Goal: Task Accomplishment & Management: Use online tool/utility

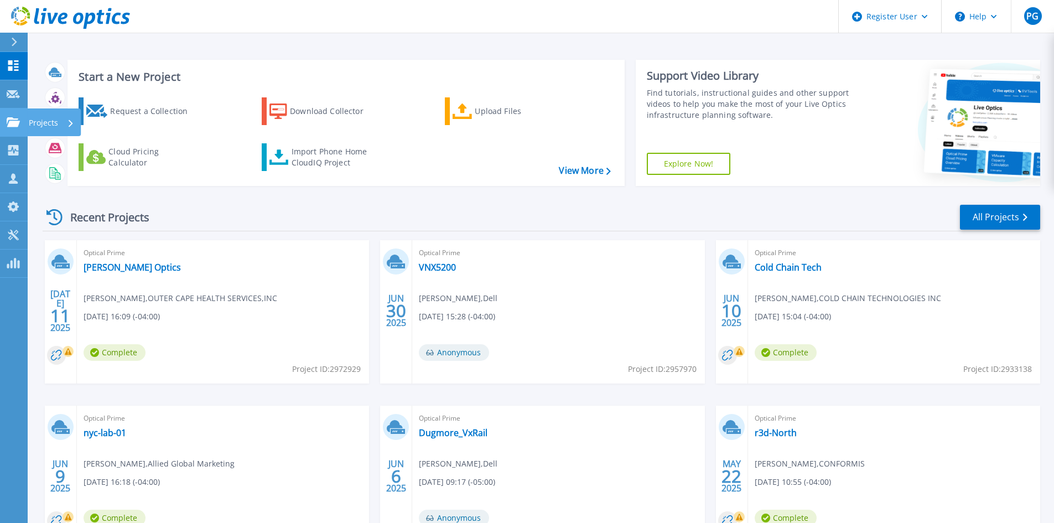
click at [38, 123] on p "Projects" at bounding box center [43, 122] width 29 height 29
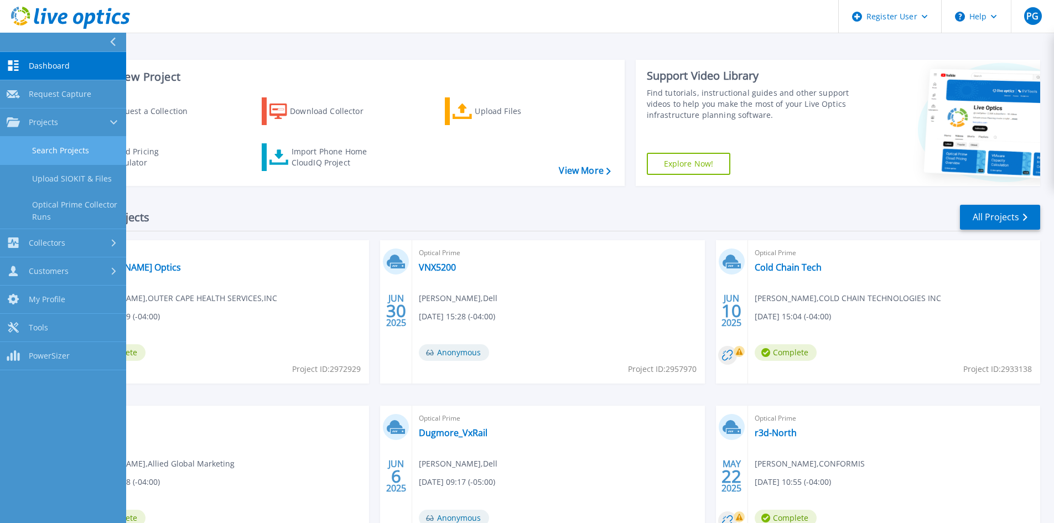
click at [69, 149] on link "Search Projects" at bounding box center [63, 151] width 126 height 28
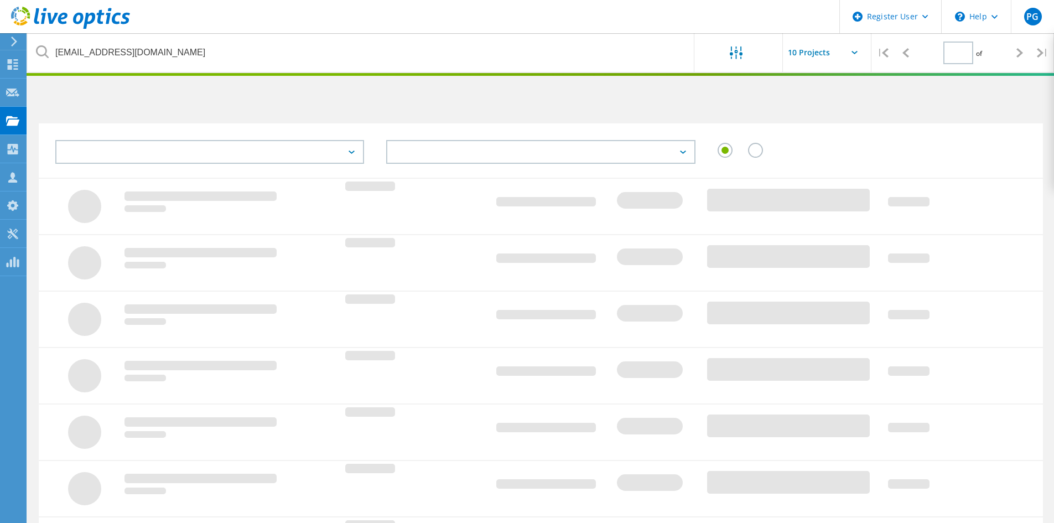
type input "1"
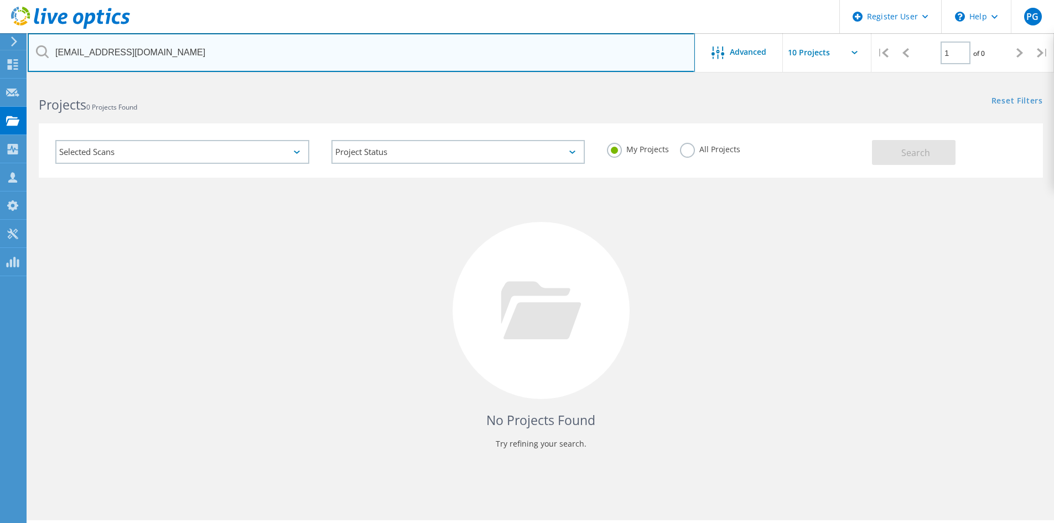
click at [196, 51] on input "dbrady@regencytrans.com" at bounding box center [361, 52] width 667 height 39
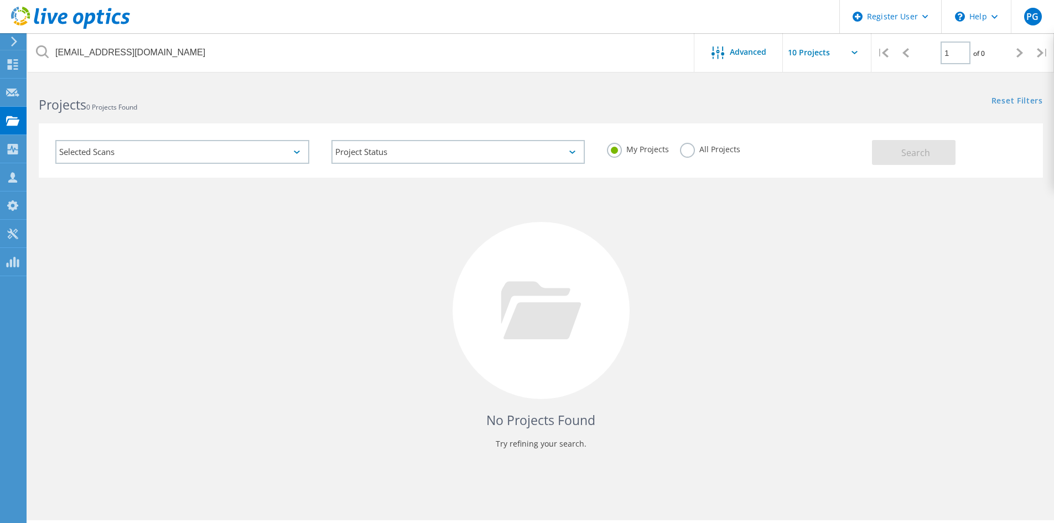
click at [689, 151] on label "All Projects" at bounding box center [710, 148] width 60 height 11
click at [0, 0] on input "All Projects" at bounding box center [0, 0] width 0 height 0
click at [933, 149] on button "Search" at bounding box center [914, 152] width 84 height 25
